Goal: Information Seeking & Learning: Learn about a topic

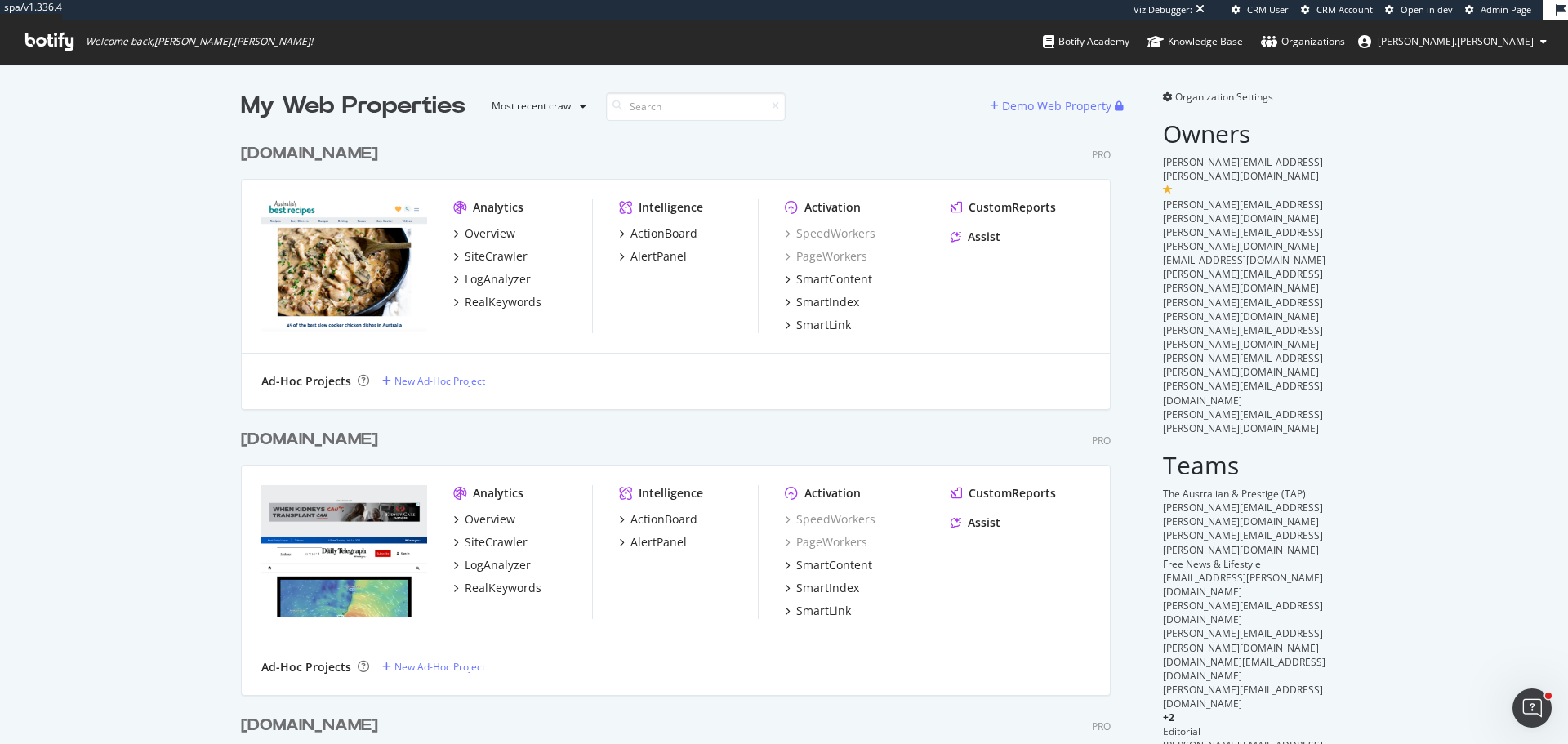
scroll to position [732, 1543]
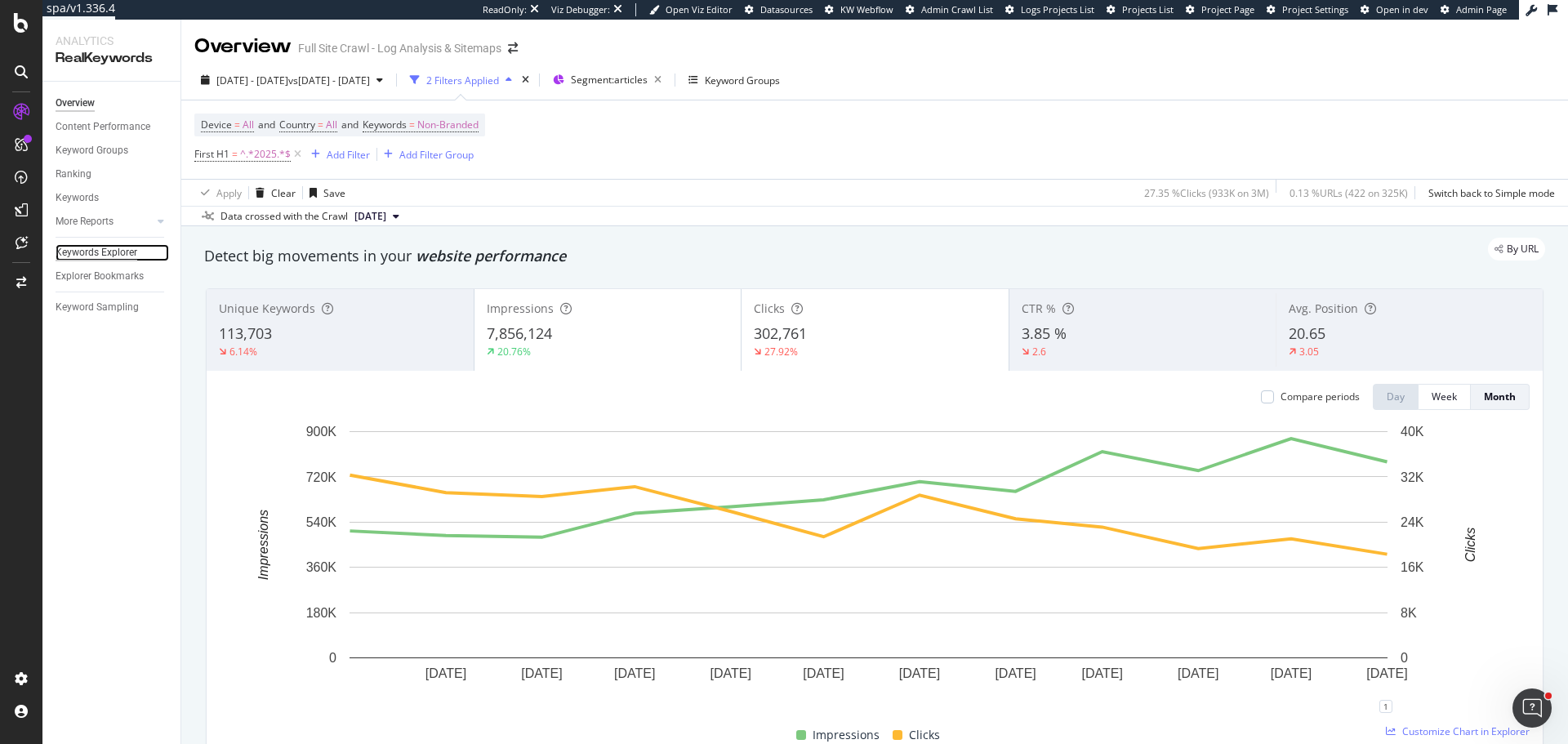
click at [118, 258] on div "Keywords Explorer" at bounding box center [97, 253] width 82 height 18
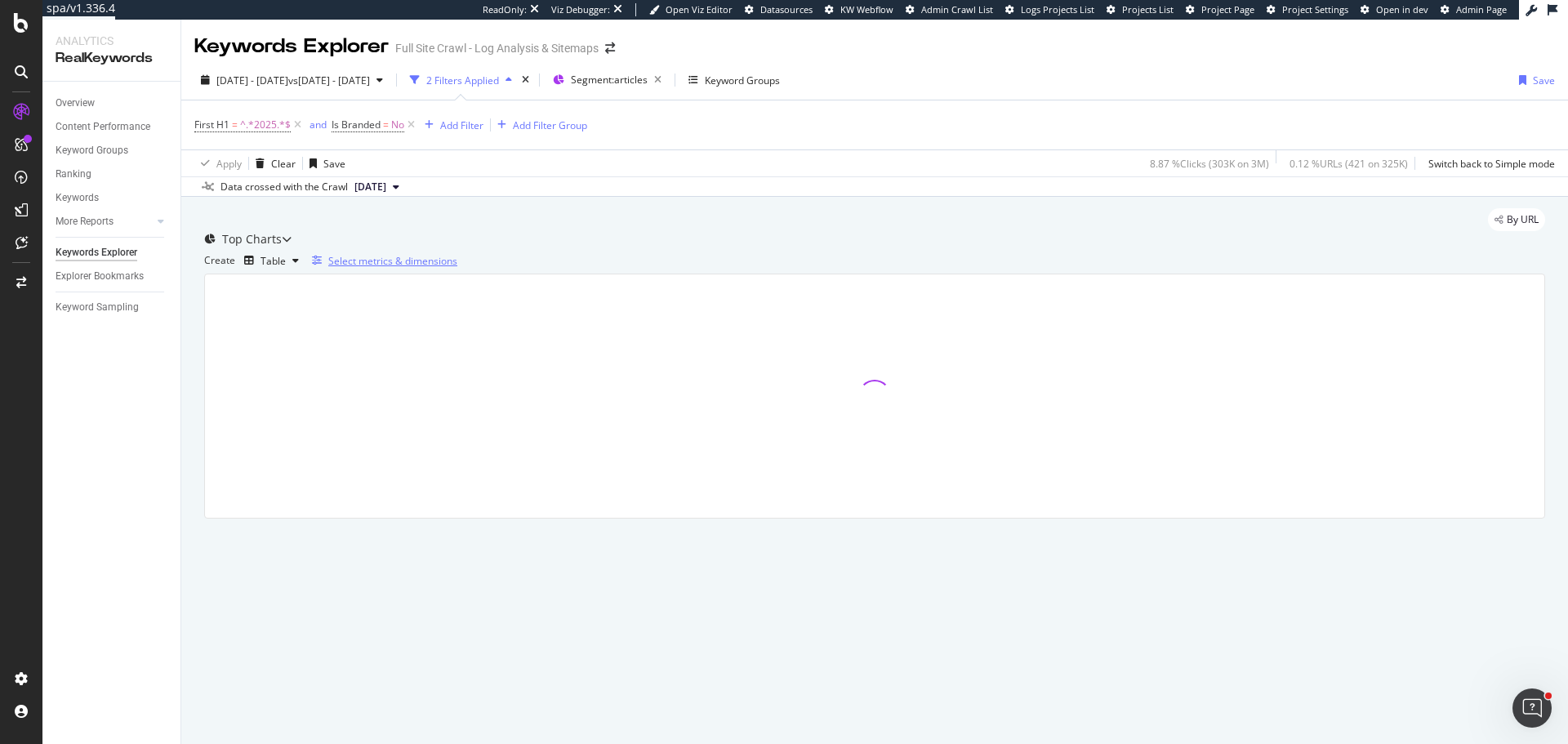
click at [458, 268] on div "Select metrics & dimensions" at bounding box center [393, 261] width 129 height 14
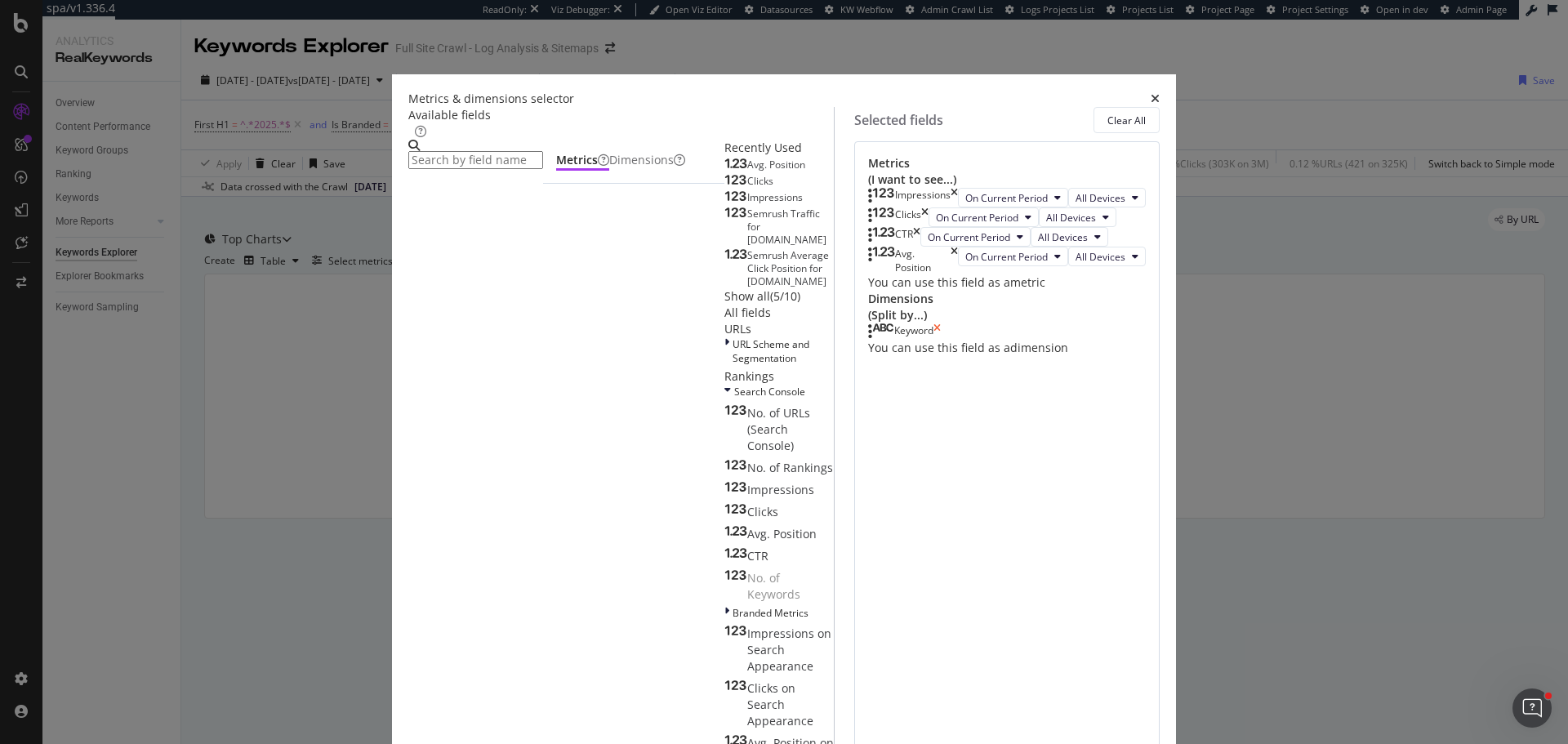
click at [940, 339] on icon "times" at bounding box center [937, 332] width 8 height 17
click at [527, 169] on input "modal" at bounding box center [476, 160] width 135 height 18
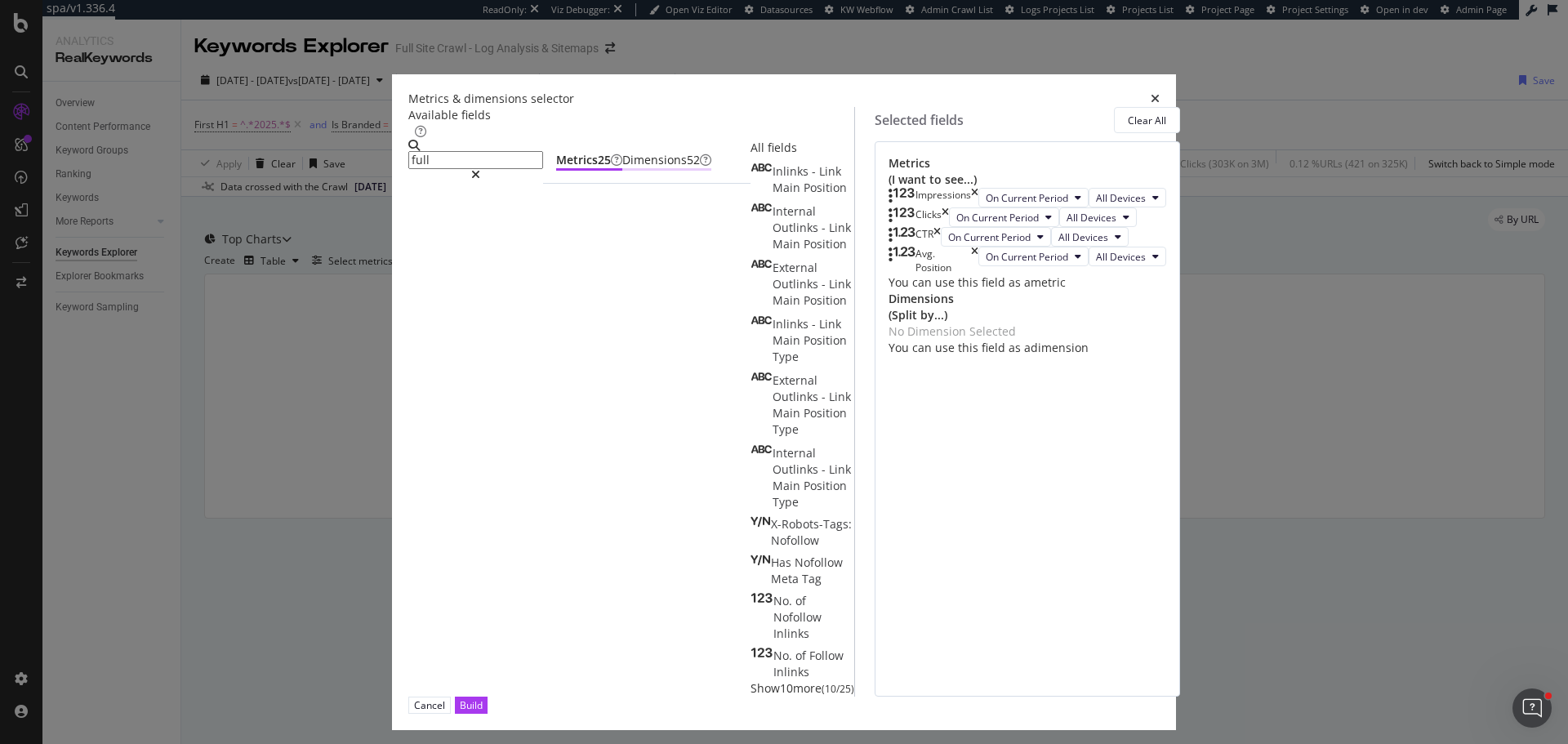
type input "full"
click at [637, 168] on div "Dimensions 52" at bounding box center [666, 160] width 89 height 17
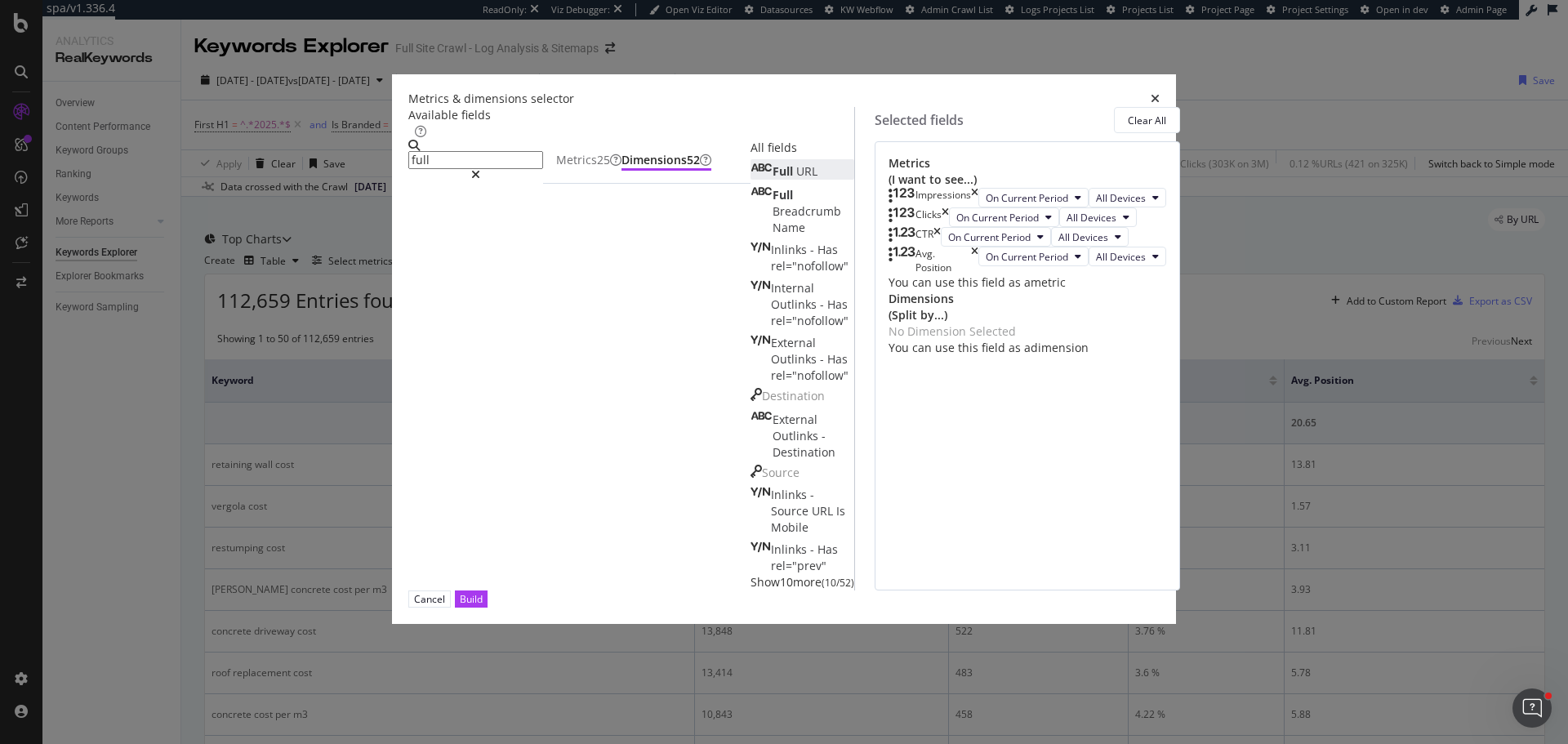
click at [796, 179] on span "URL" at bounding box center [806, 171] width 21 height 16
click at [483, 606] on div "Build" at bounding box center [470, 599] width 23 height 14
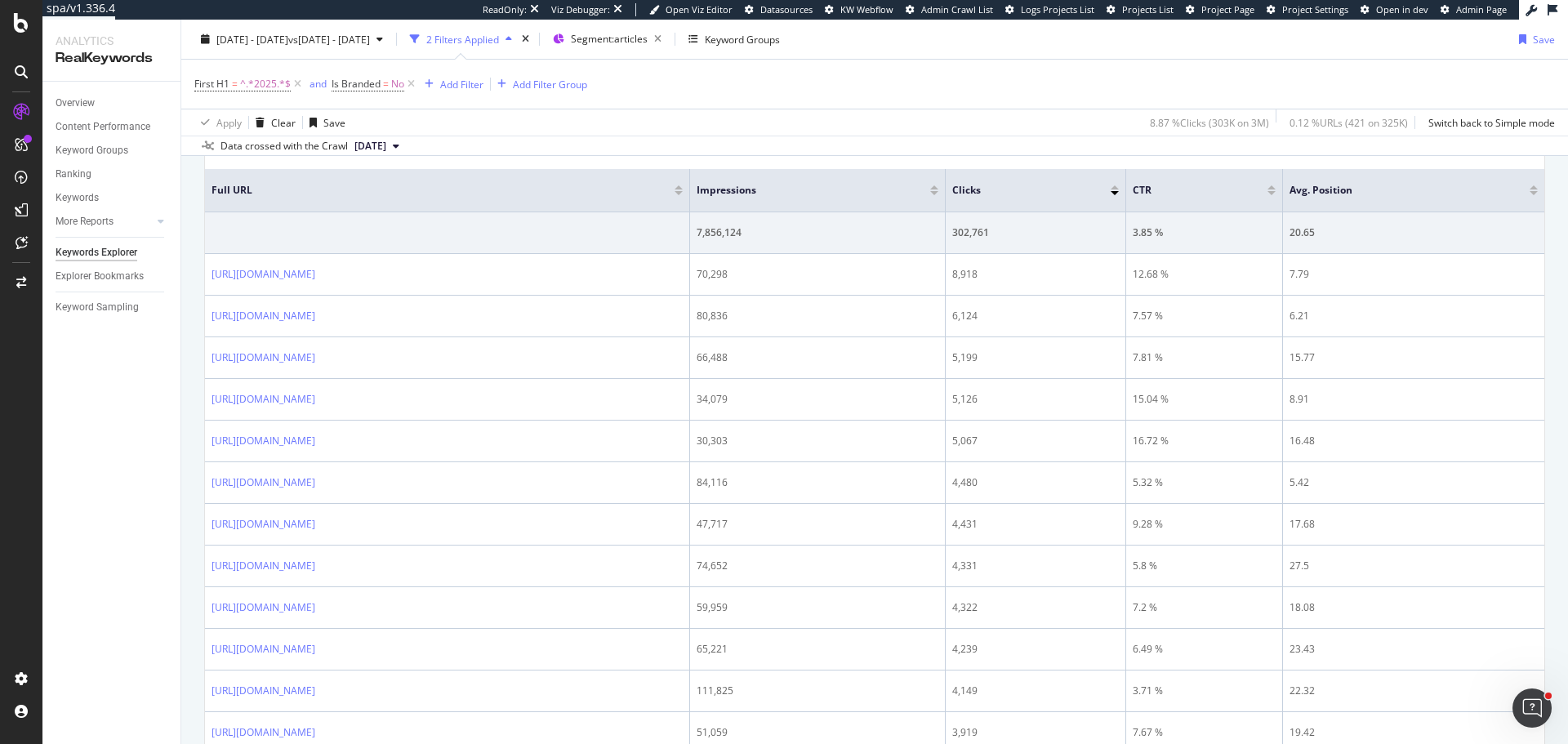
scroll to position [163, 0]
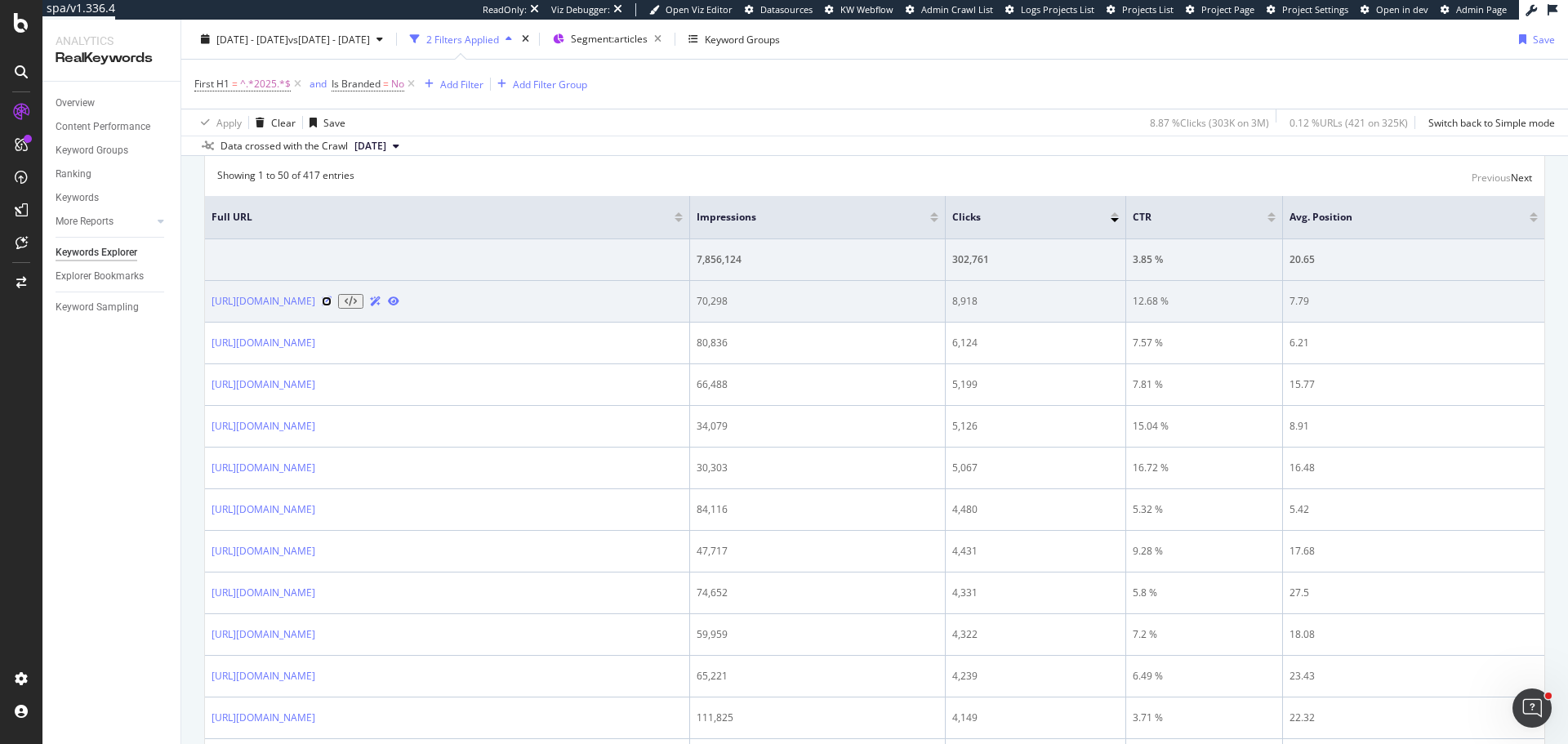
click at [332, 306] on icon at bounding box center [327, 302] width 10 height 10
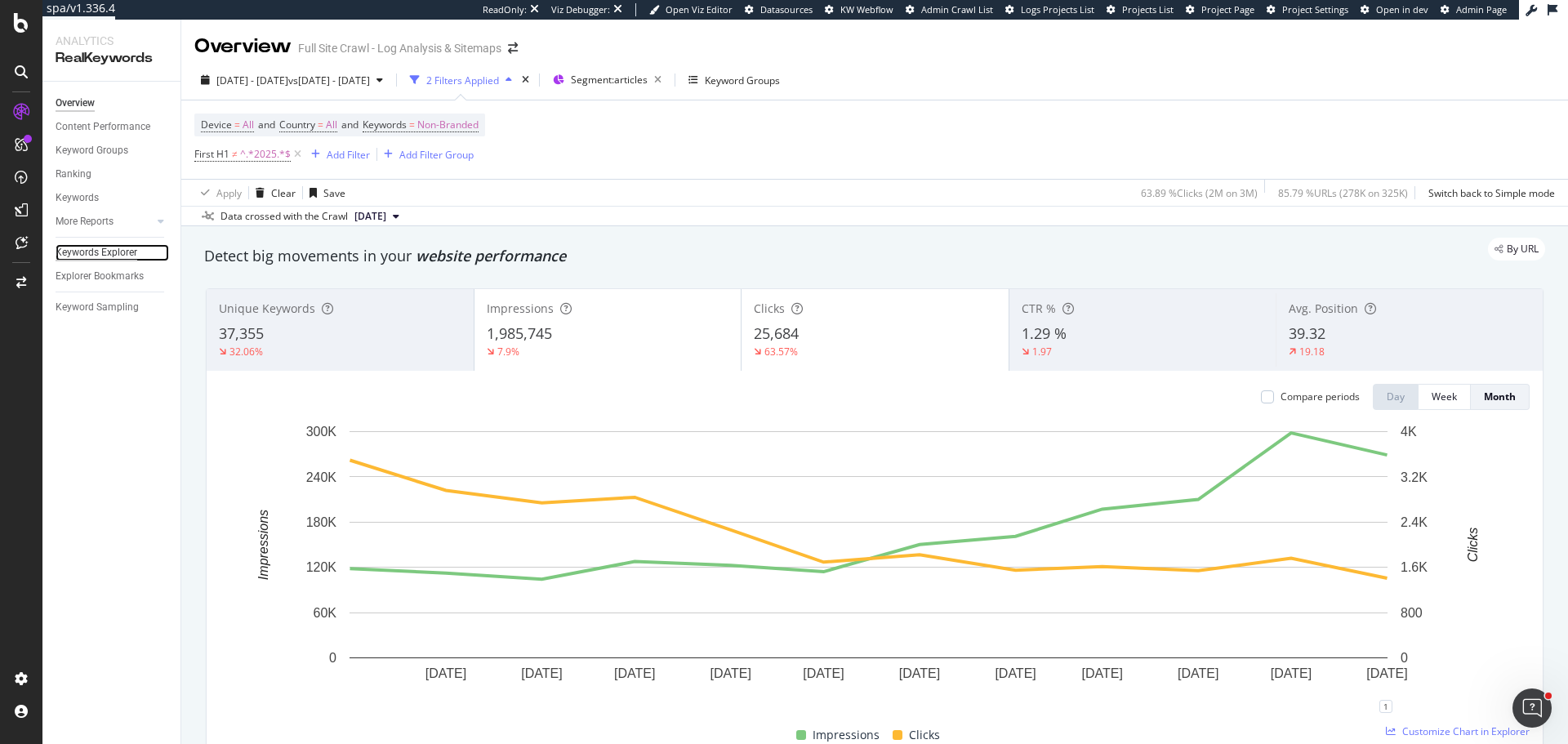
click at [73, 249] on div "Keywords Explorer" at bounding box center [97, 253] width 82 height 18
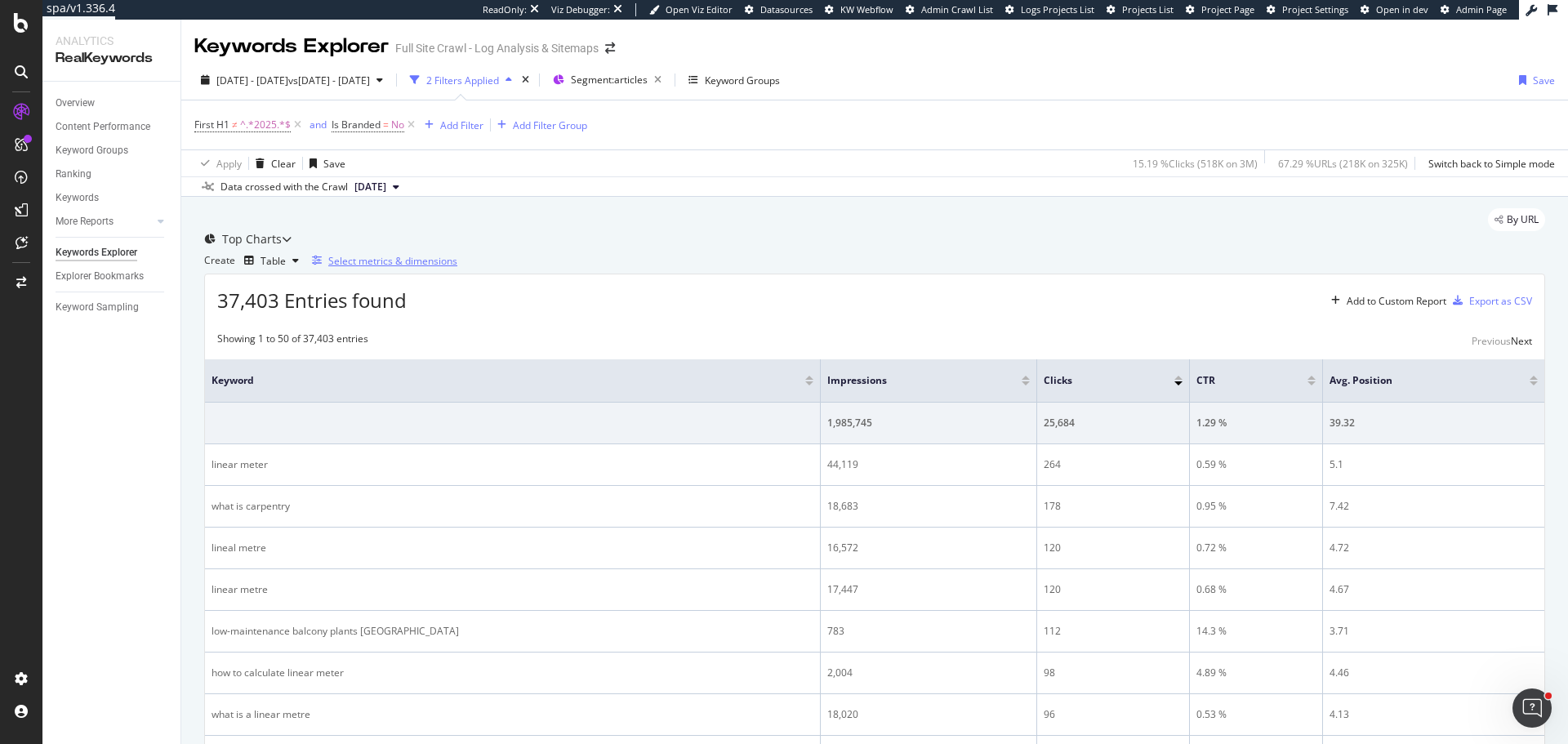
click at [458, 268] on div "Select metrics & dimensions" at bounding box center [393, 261] width 129 height 14
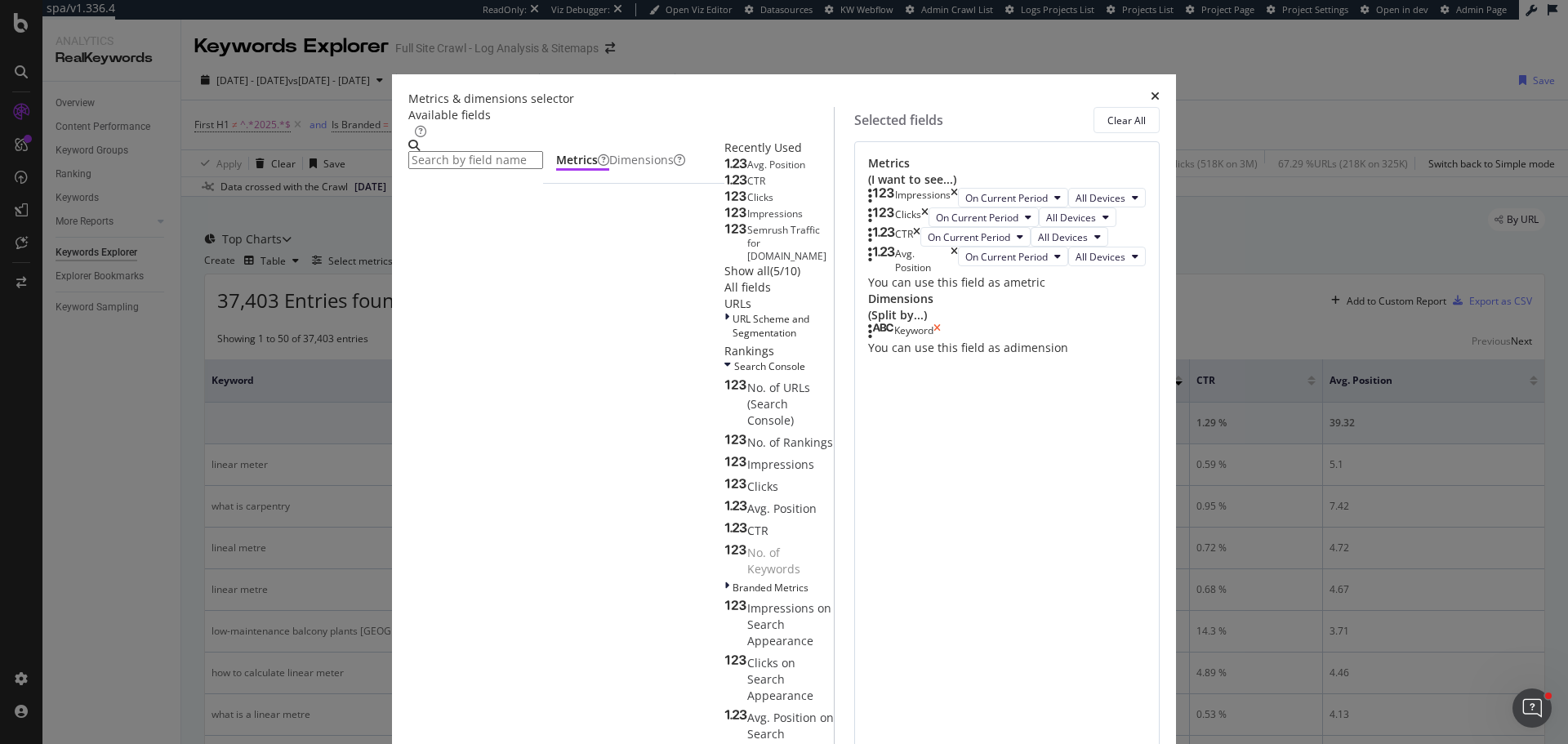
click at [940, 339] on icon "times" at bounding box center [937, 332] width 8 height 17
click at [609, 168] on div "Dimensions" at bounding box center [647, 160] width 76 height 17
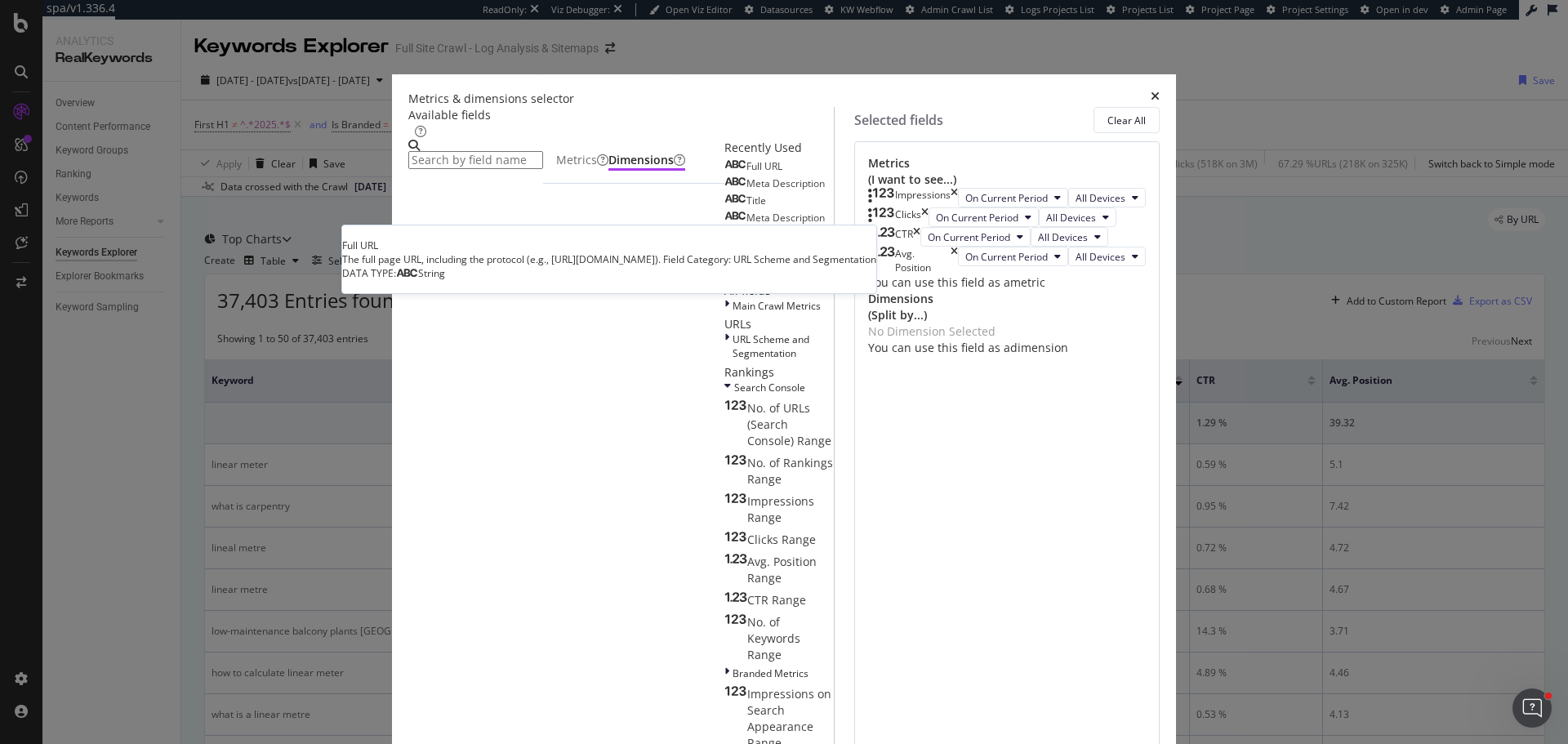
click at [746, 173] on span "Full URL" at bounding box center [764, 166] width 36 height 14
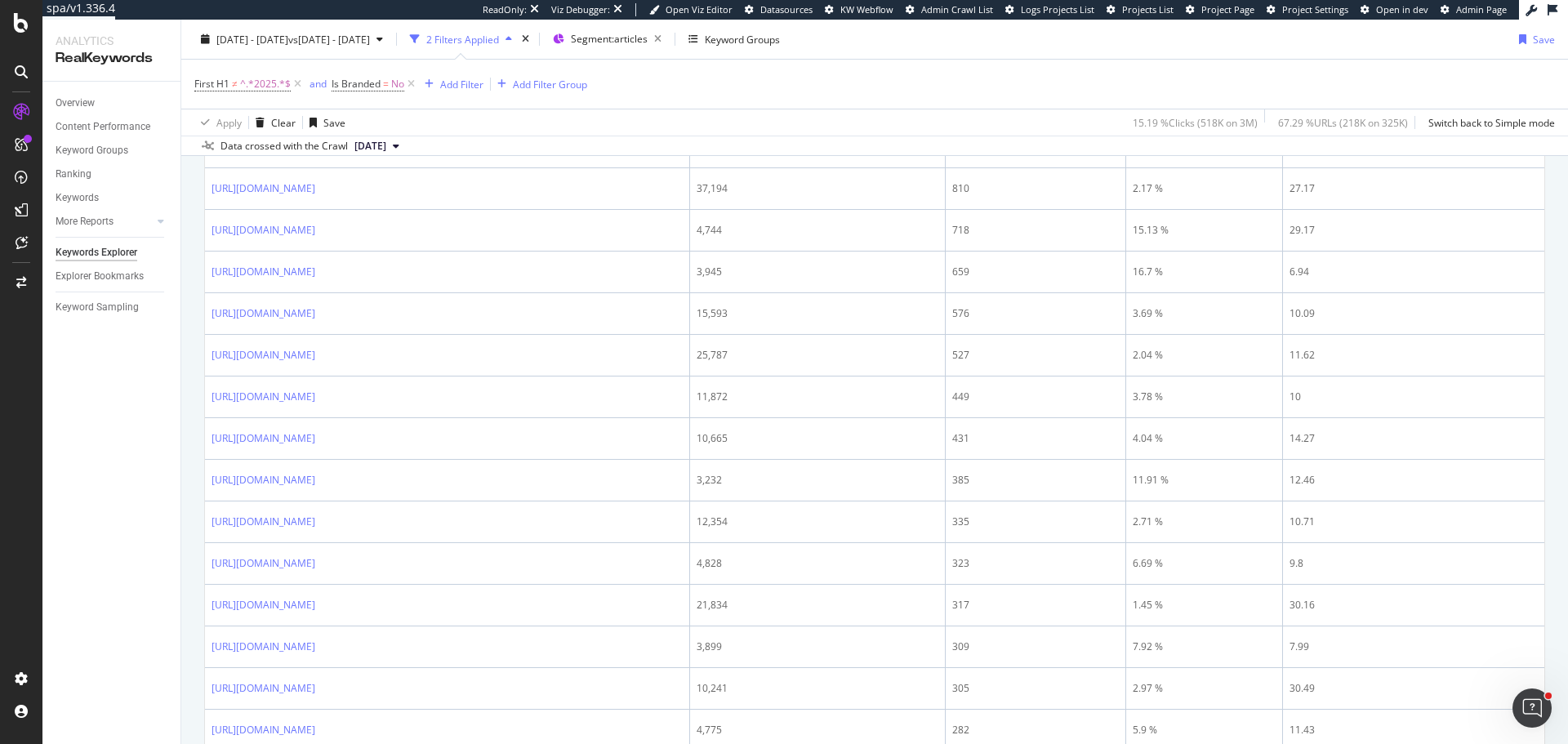
scroll to position [327, 0]
click at [332, 143] on icon at bounding box center [327, 138] width 10 height 10
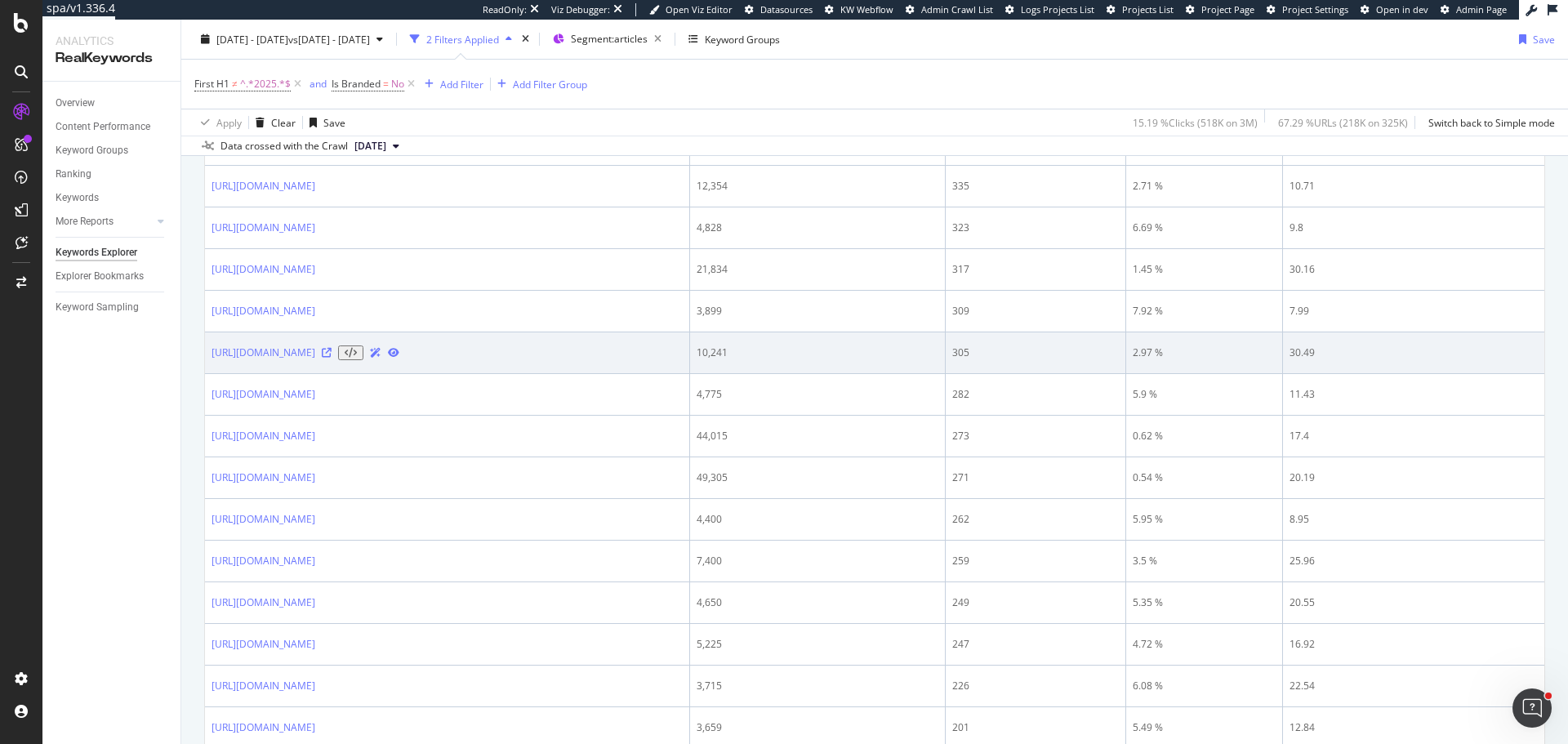
click at [487, 360] on div "[URL][DOMAIN_NAME]" at bounding box center [447, 353] width 471 height 15
click at [332, 358] on icon at bounding box center [327, 353] width 10 height 10
